Goal: Use online tool/utility: Utilize a website feature to perform a specific function

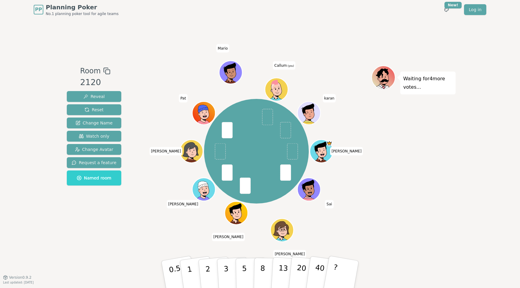
click at [232, 245] on div "Room 2120 Reveal Reset Change Name Watch only Change Avatar Request a feature N…" at bounding box center [259, 148] width 391 height 258
click at [245, 267] on p "5" at bounding box center [244, 275] width 5 height 33
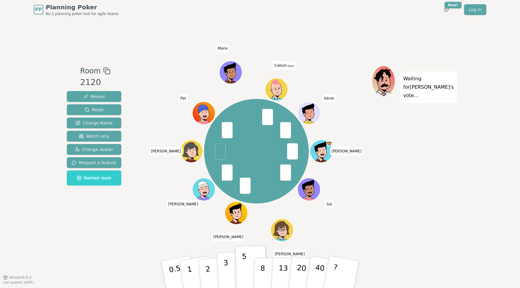
click at [229, 272] on button "3" at bounding box center [233, 274] width 33 height 47
click at [243, 280] on p "5" at bounding box center [244, 275] width 5 height 33
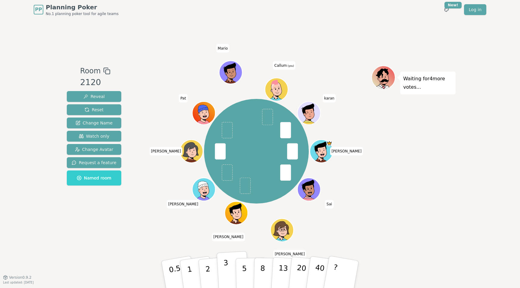
click at [230, 270] on button "3" at bounding box center [233, 274] width 33 height 47
click at [240, 271] on button "5" at bounding box center [251, 275] width 31 height 46
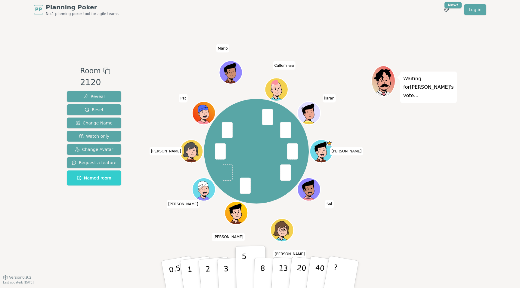
click at [391, 216] on div "Waiting for [PERSON_NAME] 's vote..." at bounding box center [414, 149] width 84 height 166
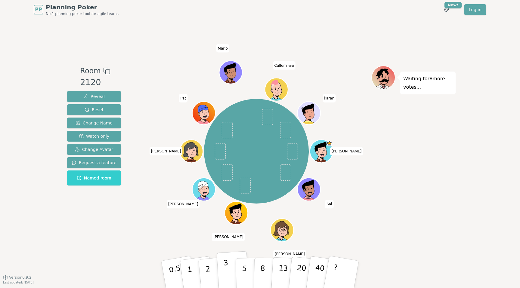
click at [233, 269] on button "3" at bounding box center [233, 274] width 33 height 47
click at [251, 256] on div "Room 2120 Reveal Reset Change Name Watch only Change Avatar Request a feature N…" at bounding box center [259, 148] width 391 height 258
click at [245, 263] on p "5" at bounding box center [244, 275] width 5 height 33
click at [239, 272] on button "5" at bounding box center [251, 275] width 31 height 46
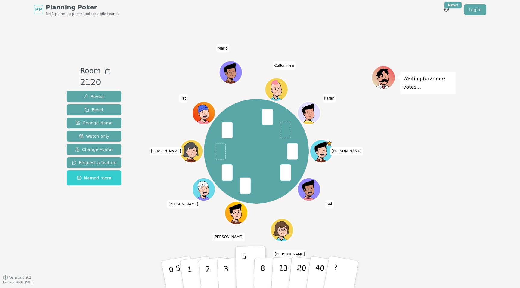
click at [402, 251] on div "Room 2120 Reveal Reset Change Name Watch only Change Avatar Request a feature N…" at bounding box center [259, 148] width 391 height 258
click at [238, 273] on button "5" at bounding box center [251, 275] width 31 height 46
click at [234, 274] on button "3" at bounding box center [233, 274] width 33 height 47
click at [226, 260] on p "3" at bounding box center [226, 275] width 7 height 33
click at [244, 260] on p "5" at bounding box center [244, 275] width 5 height 33
